Goal: Find specific page/section: Locate a particular part of the current website

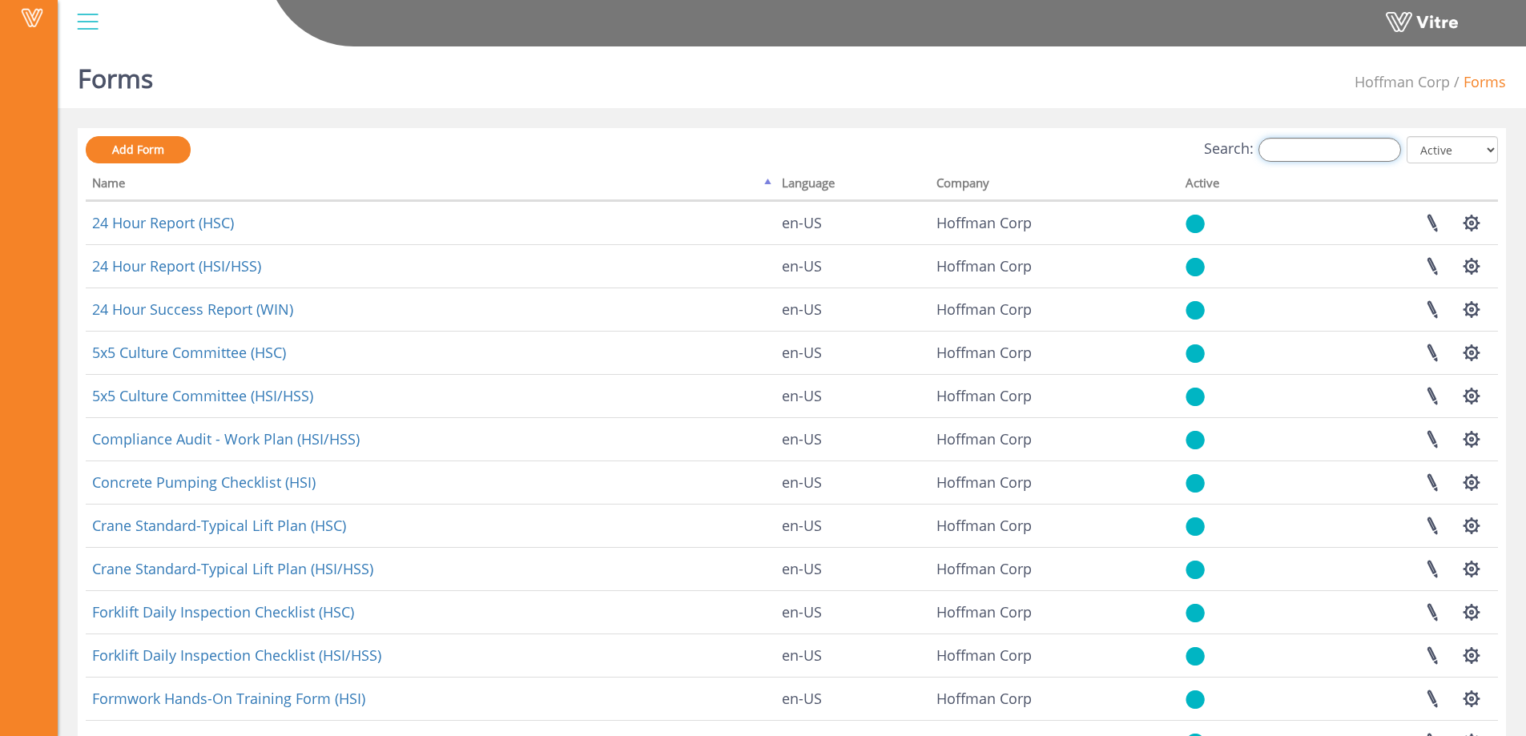
click at [1290, 151] on input "Search:" at bounding box center [1329, 150] width 143 height 24
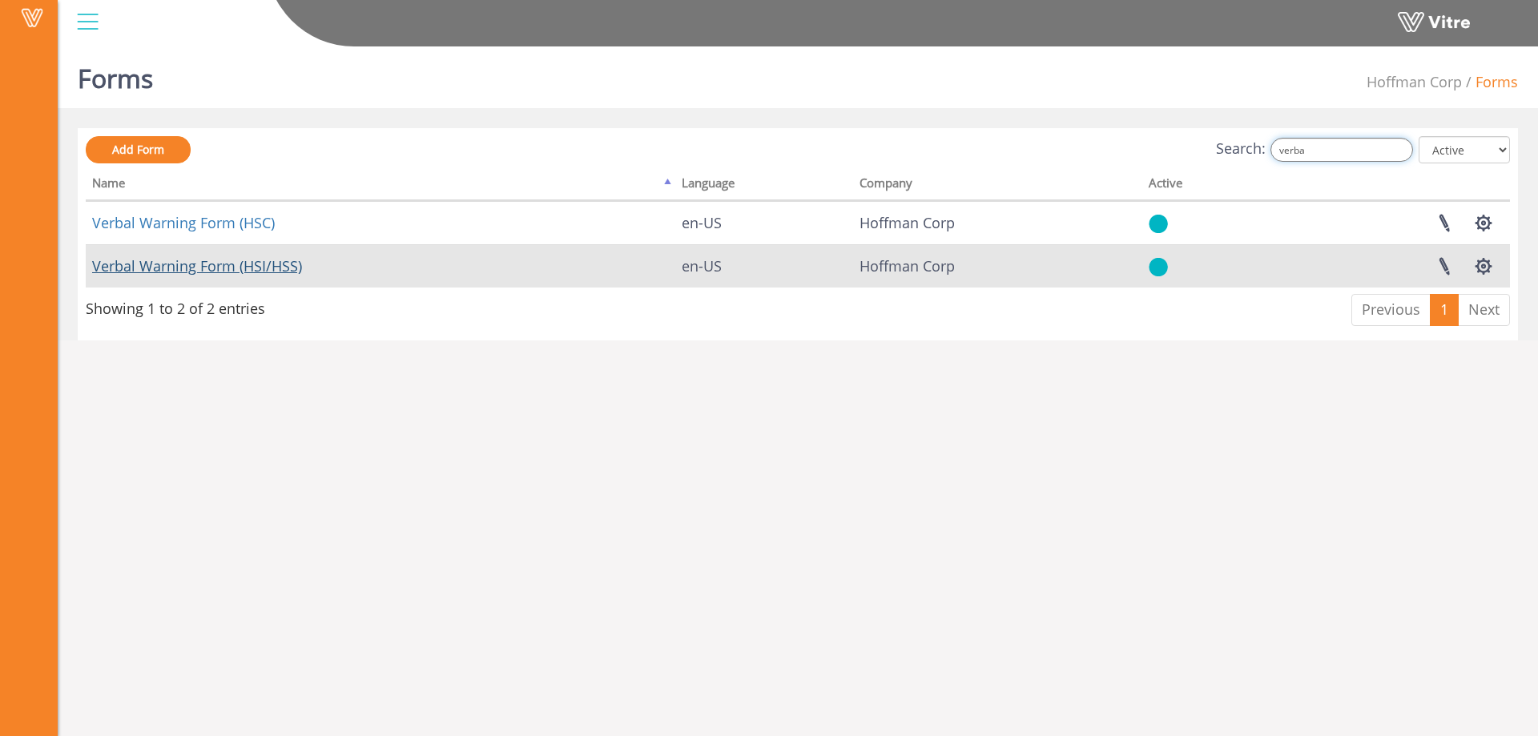
type input "verba"
click at [293, 268] on link "Verbal Warning Form (HSI/HSS)" at bounding box center [197, 265] width 210 height 19
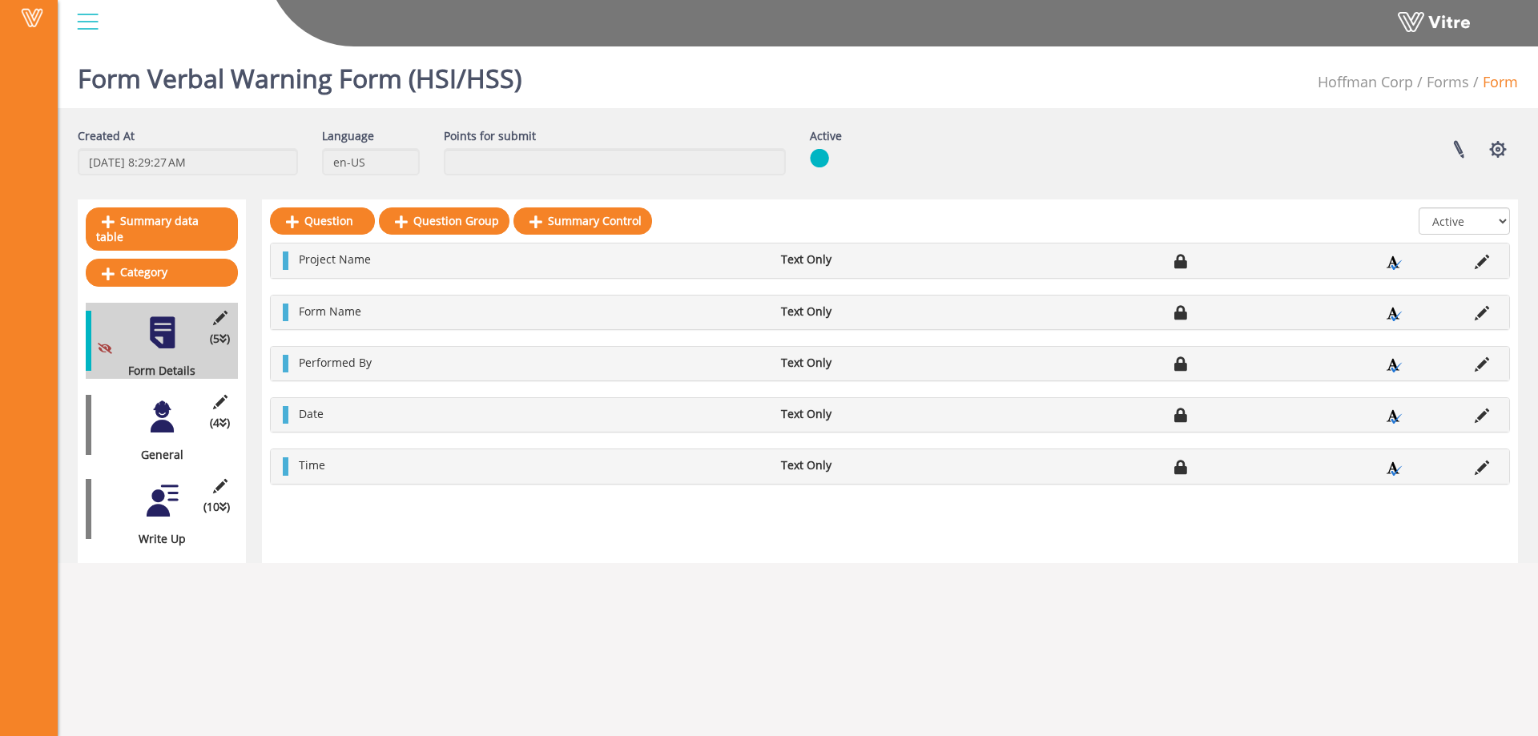
click at [166, 409] on div at bounding box center [162, 417] width 36 height 36
